Goal: Contribute content: Add original content to the website for others to see

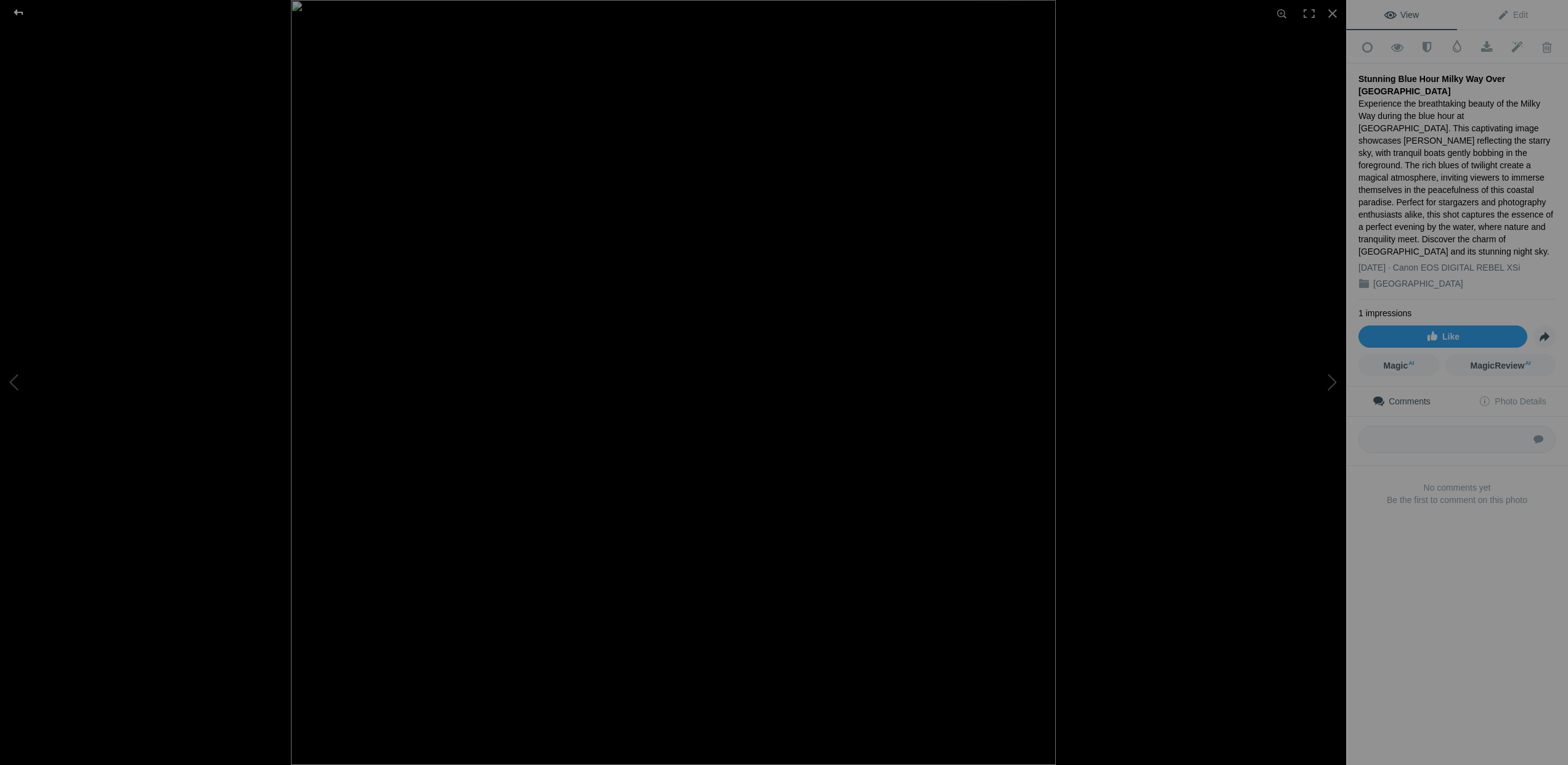
click at [18, 16] on div at bounding box center [18, 12] width 44 height 25
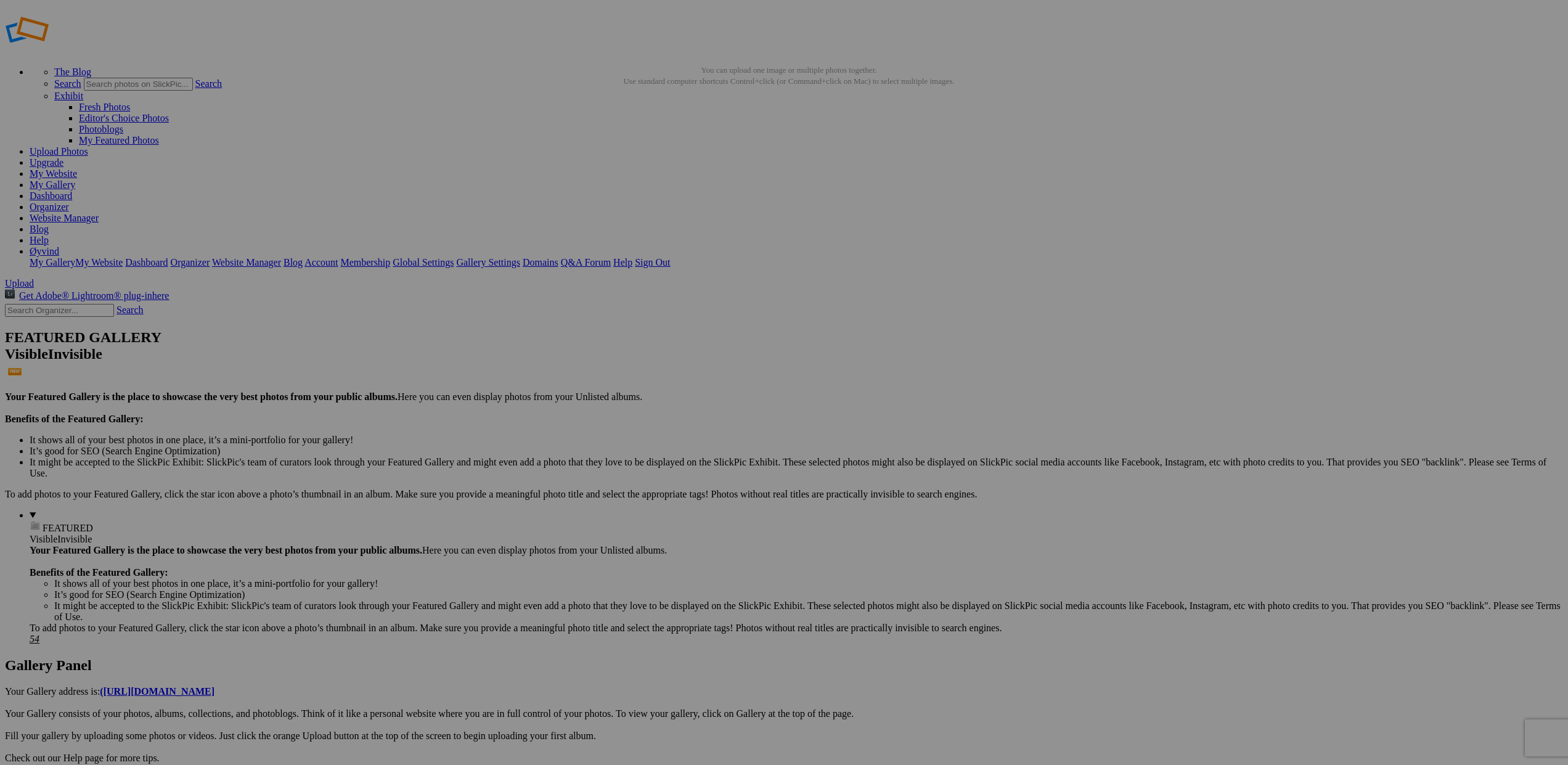
drag, startPoint x: 916, startPoint y: 482, endPoint x: 43, endPoint y: 206, distance: 915.6
drag, startPoint x: 884, startPoint y: 499, endPoint x: 84, endPoint y: 210, distance: 850.6
drag, startPoint x: 1350, startPoint y: 327, endPoint x: 69, endPoint y: 205, distance: 1286.8
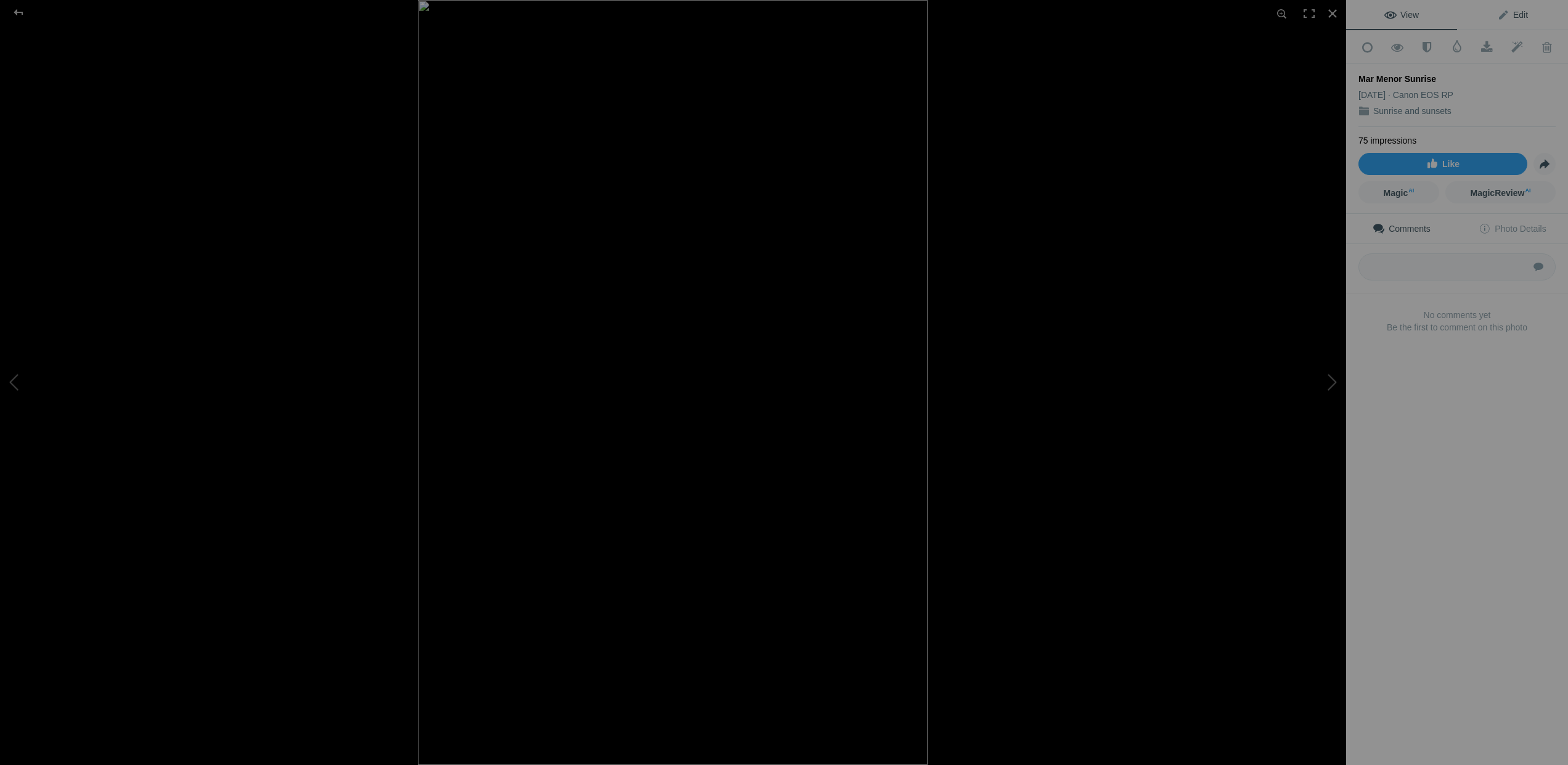
click at [1506, 14] on span "Edit" at bounding box center [1512, 14] width 31 height 10
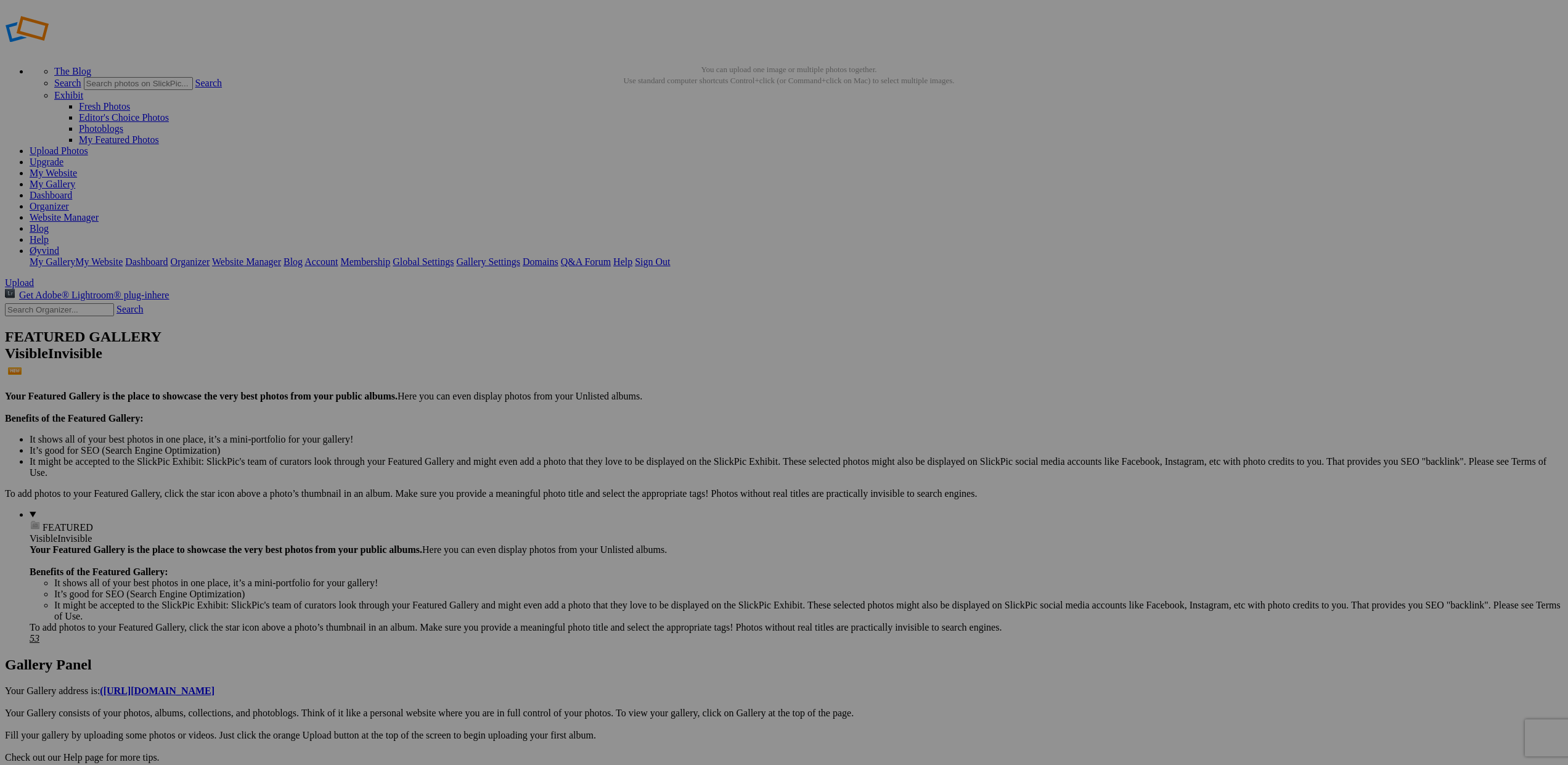
scroll to position [1, 0]
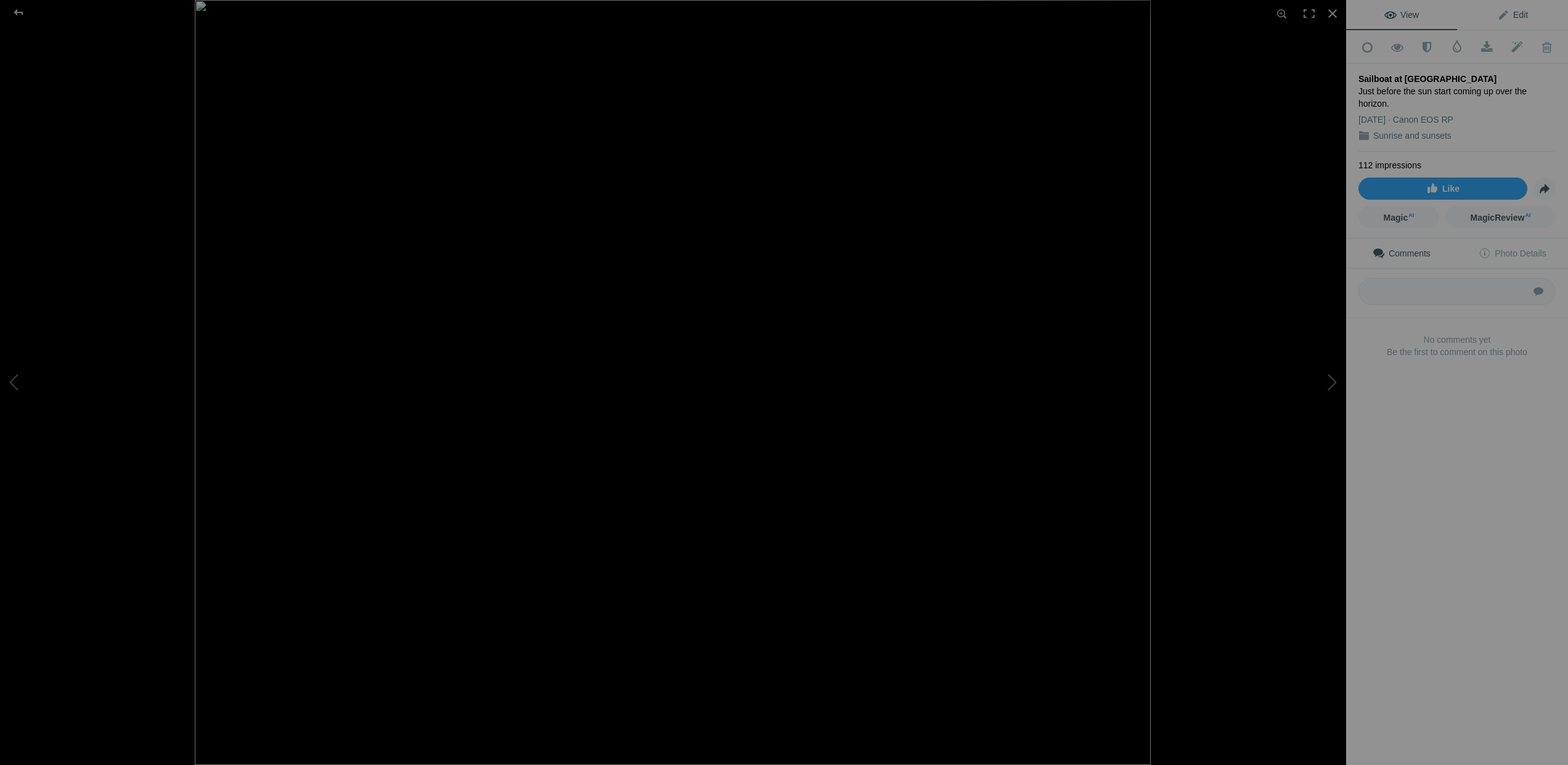
click at [1513, 12] on span "Edit" at bounding box center [1512, 14] width 31 height 10
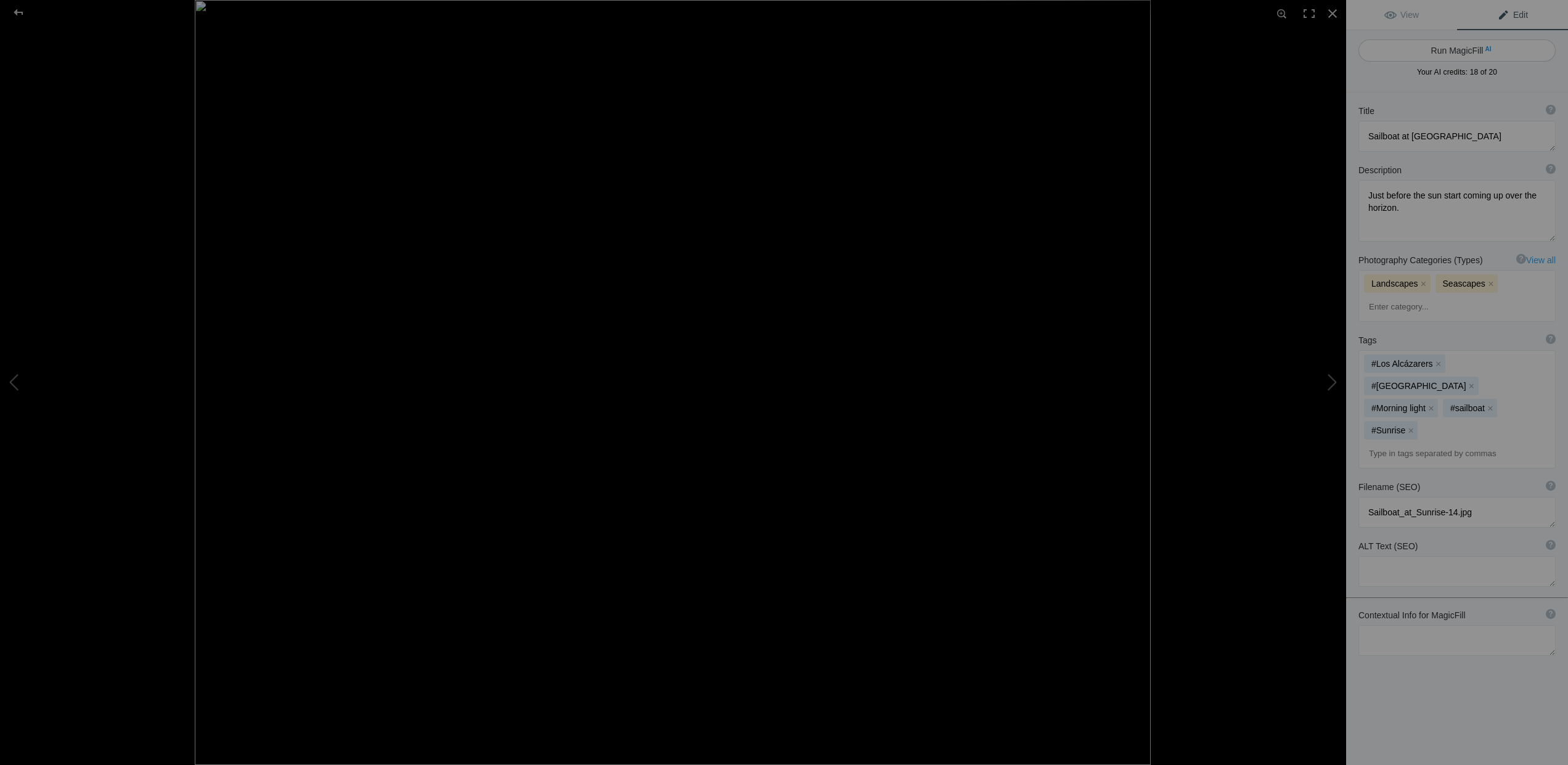
click at [1455, 48] on button "Run MagicFill AI" at bounding box center [1457, 51] width 197 height 22
type textarea "Tranquil Sailboat at [GEOGRAPHIC_DATA]"
type textarea "Experience the serene beauty of a sailboat gently anchored in still waters as t…"
type textarea "tranquil-sailboat-sunrise.jpg"
type textarea "A serene sailboat anchored in calm waters at sunrise, with vibrant colors refle…"
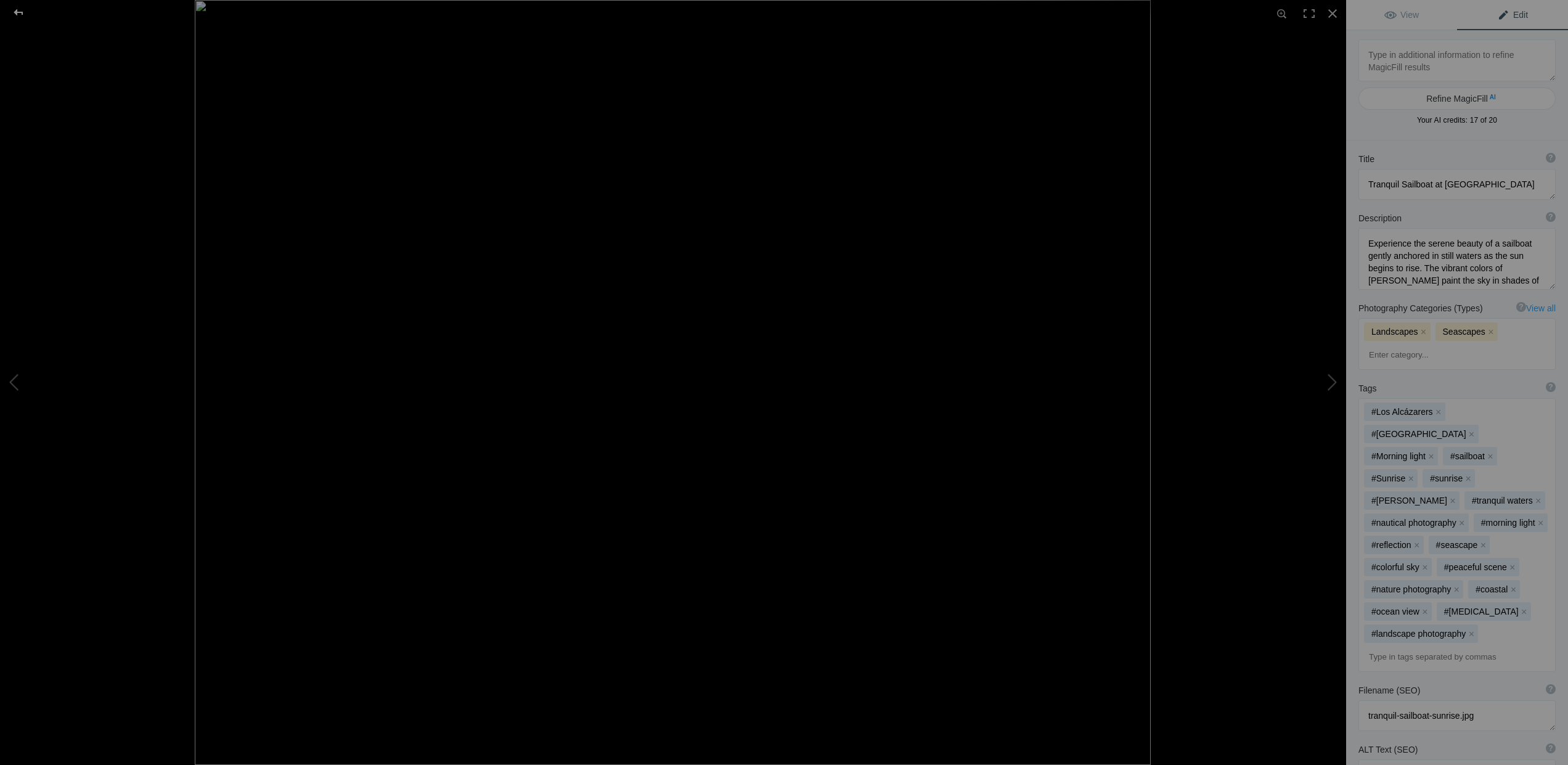
click at [17, 11] on div at bounding box center [18, 12] width 44 height 25
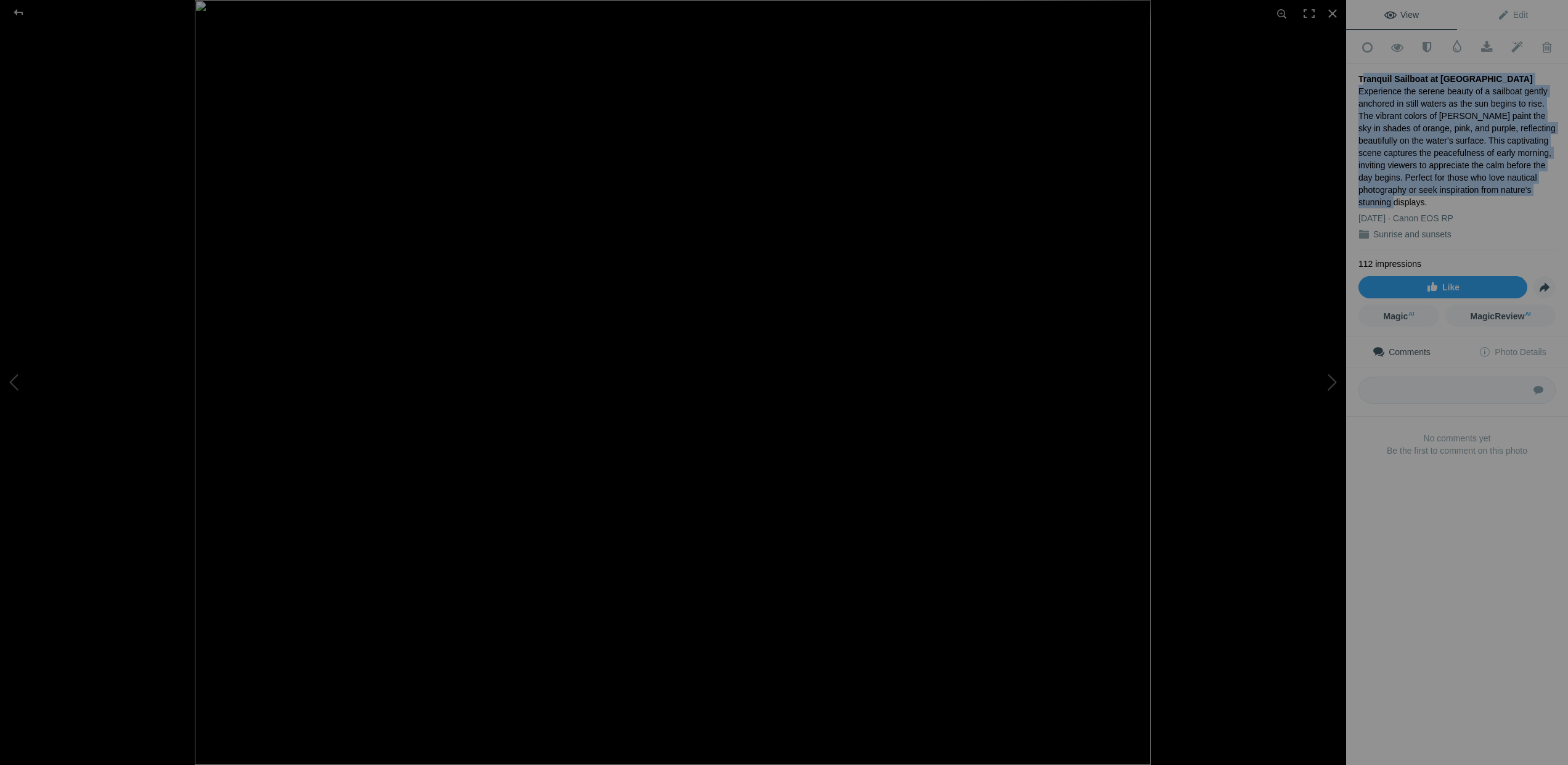
drag, startPoint x: 1360, startPoint y: 76, endPoint x: 1521, endPoint y: 180, distance: 191.7
click at [1521, 180] on div "Tranquil Sailboat at Sunrise Over Calm Waters Experience the serene beauty of a…" at bounding box center [1457, 157] width 197 height 187
copy div "Tranquil Sailboat at Sunrise Over Calm Waters Experience the serene beauty of a…"
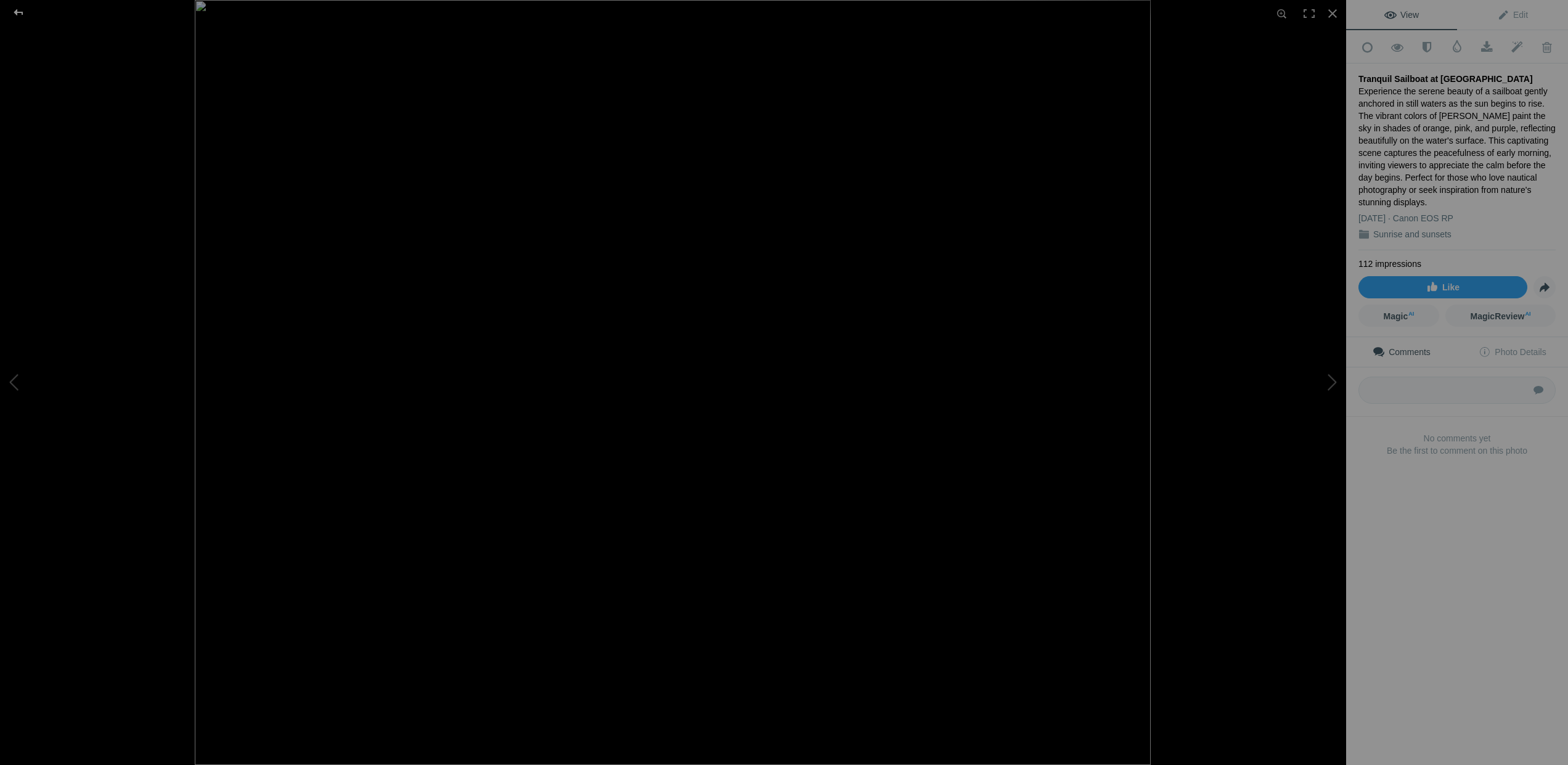
click at [18, 7] on div at bounding box center [18, 12] width 44 height 25
